Goal: Transaction & Acquisition: Purchase product/service

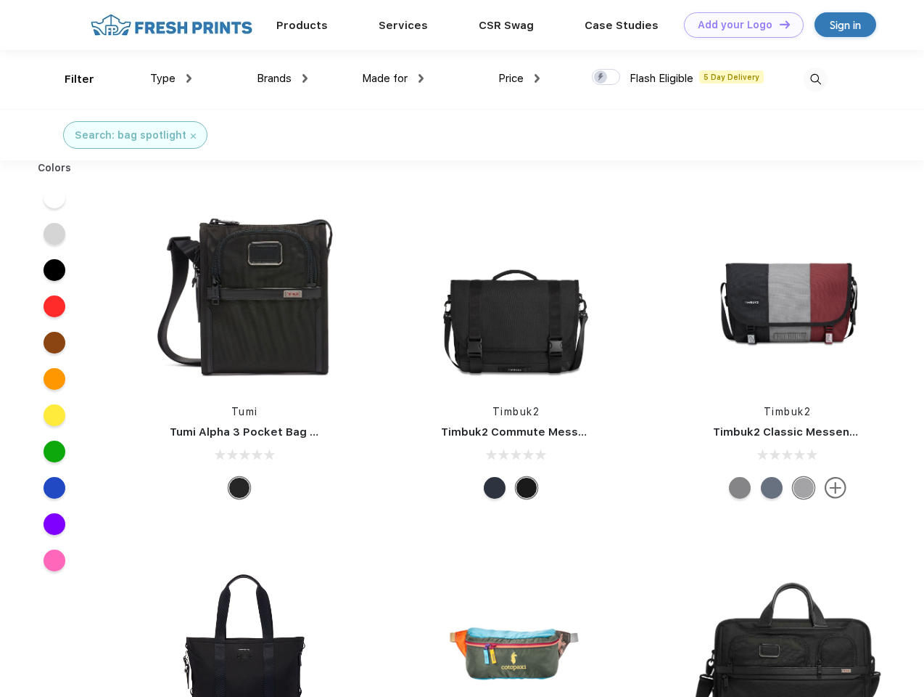
click at [739, 25] on link "Add your Logo Design Tool" at bounding box center [744, 24] width 120 height 25
click at [0, 0] on div "Design Tool" at bounding box center [0, 0] width 0 height 0
click at [779, 24] on link "Add your Logo Design Tool" at bounding box center [744, 24] width 120 height 25
click at [70, 79] on div "Filter" at bounding box center [80, 79] width 30 height 17
click at [171, 78] on span "Type" at bounding box center [162, 78] width 25 height 13
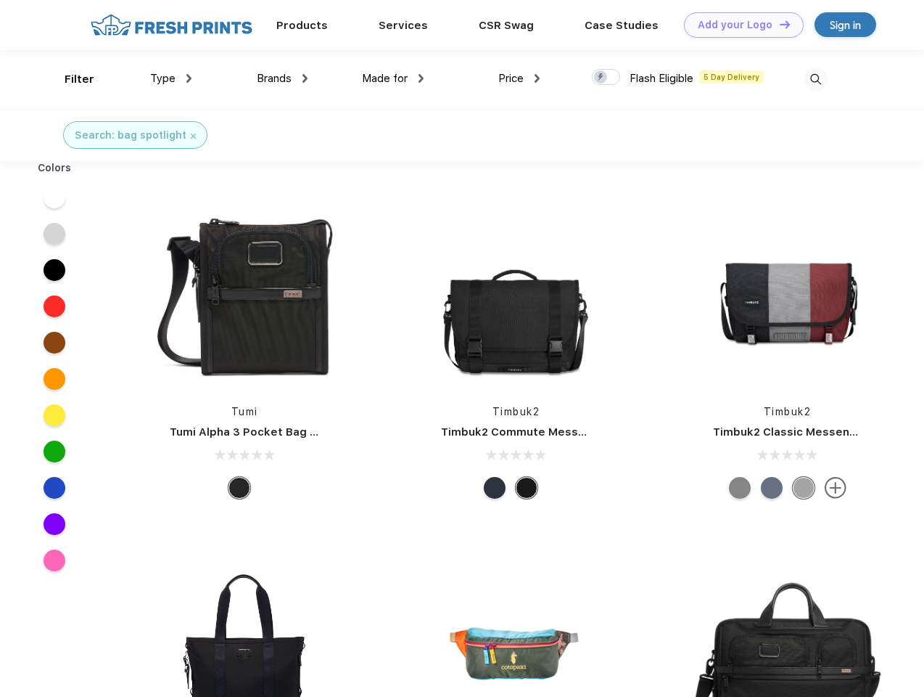
click at [282, 78] on span "Brands" at bounding box center [274, 78] width 35 height 13
click at [393, 78] on span "Made for" at bounding box center [385, 78] width 46 height 13
click at [519, 78] on span "Price" at bounding box center [510, 78] width 25 height 13
click at [607, 78] on div at bounding box center [606, 77] width 28 height 16
click at [601, 78] on input "checkbox" at bounding box center [596, 72] width 9 height 9
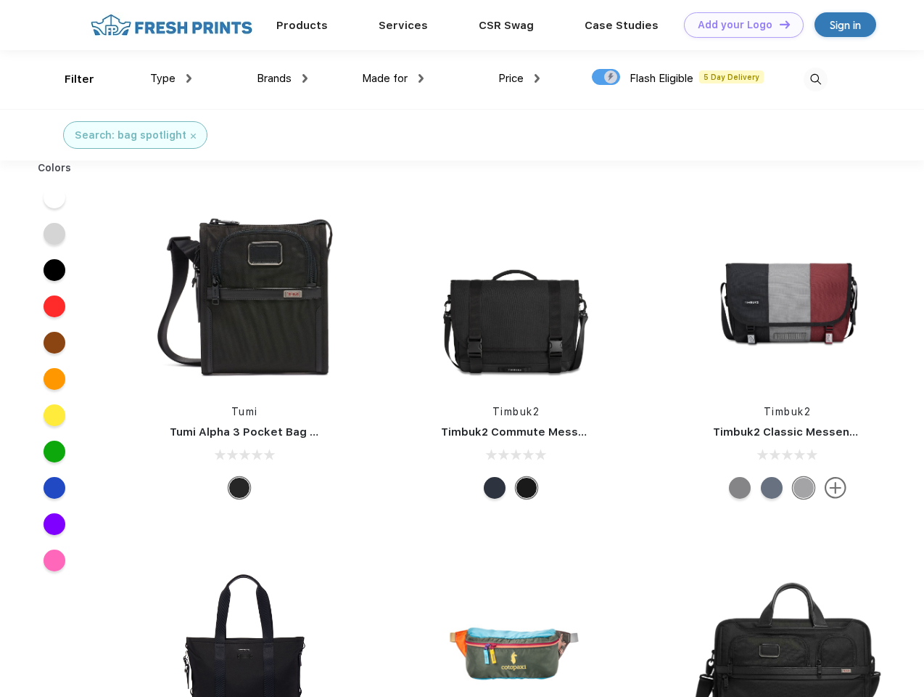
click at [816, 79] on img at bounding box center [816, 79] width 24 height 24
